Goal: Information Seeking & Learning: Learn about a topic

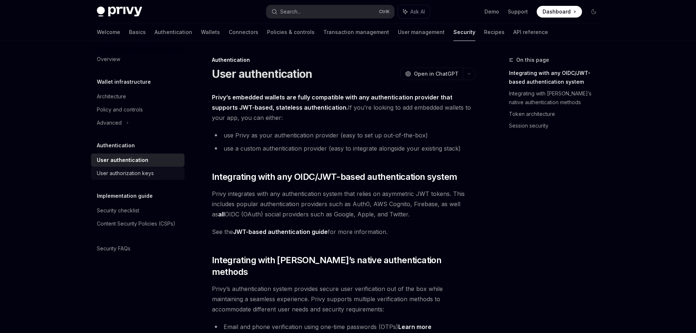
click at [144, 178] on link "User authorization keys" at bounding box center [138, 173] width 94 height 13
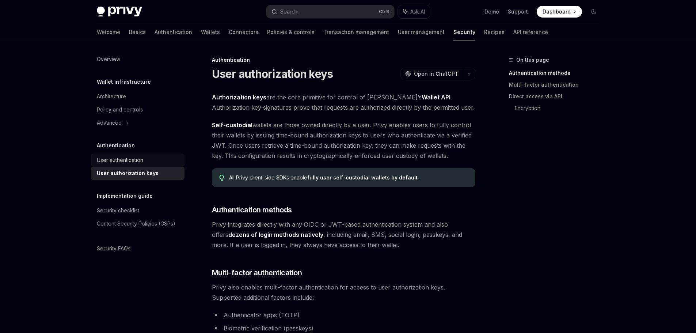
click at [143, 163] on div "User authentication" at bounding box center [120, 160] width 46 height 9
type textarea "*"
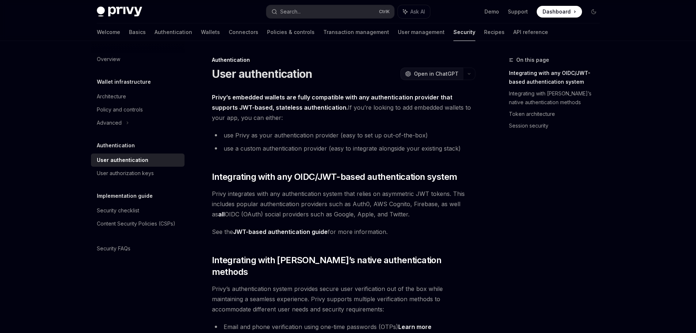
click at [428, 79] on button "OpenAI Open in ChatGPT" at bounding box center [431, 74] width 62 height 12
click at [554, 12] on span "Dashboard" at bounding box center [557, 11] width 28 height 7
